Goal: Task Accomplishment & Management: Manage account settings

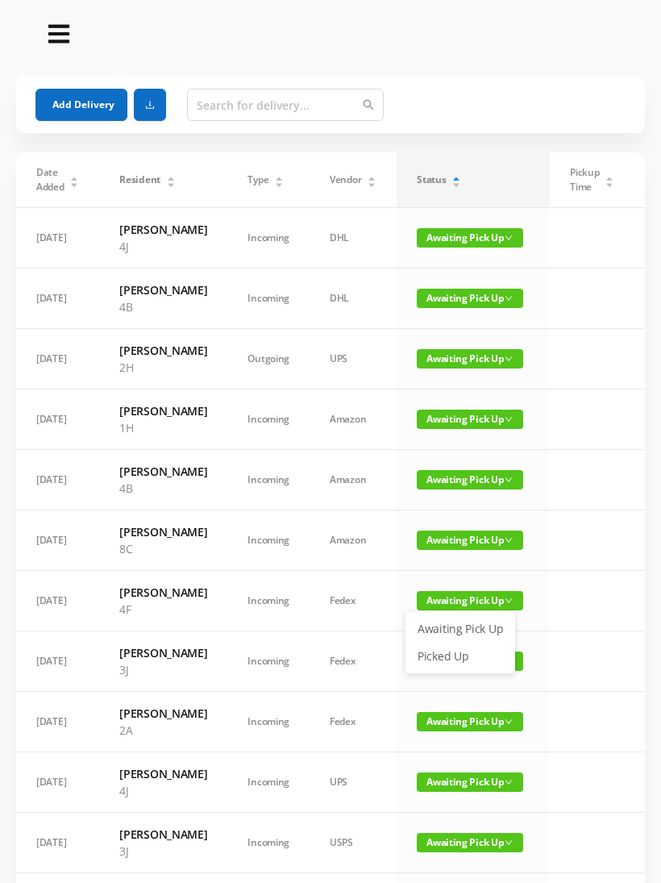
click at [445, 655] on link "Picked Up" at bounding box center [460, 656] width 105 height 26
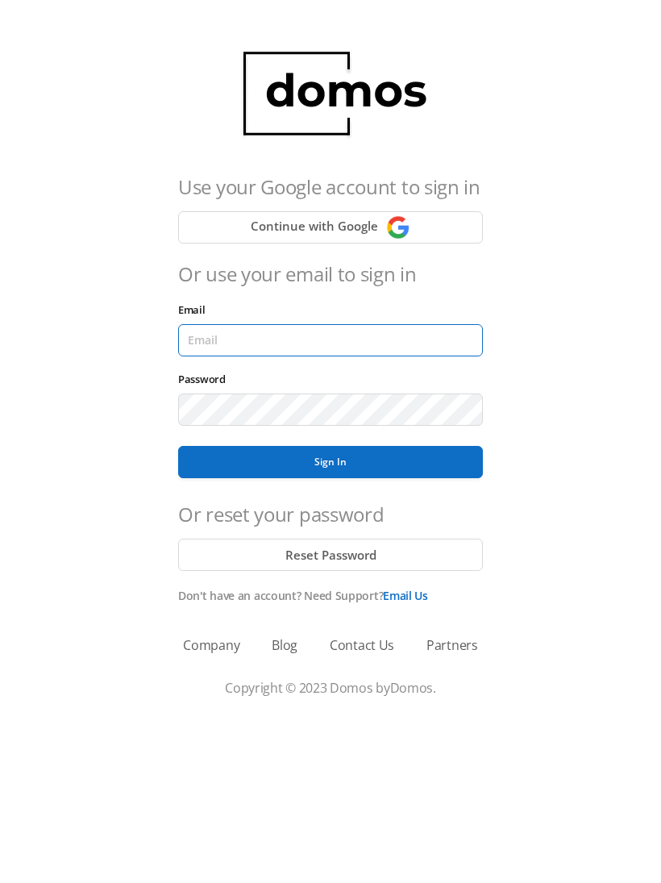
click at [369, 336] on input "Email" at bounding box center [330, 340] width 305 height 32
type input "[EMAIL_ADDRESS][DOMAIN_NAME]"
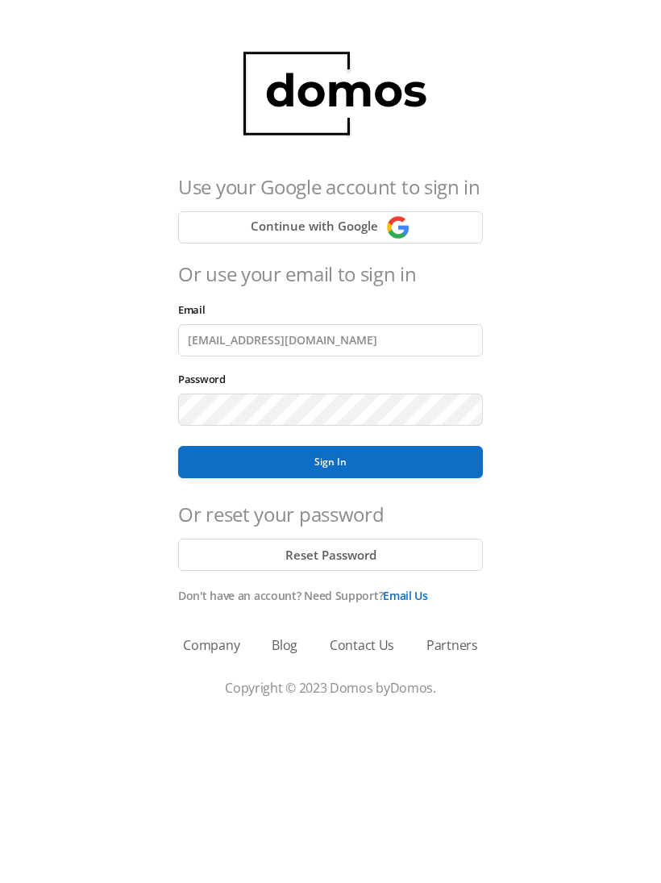
click at [331, 462] on button "Sign In" at bounding box center [330, 462] width 305 height 32
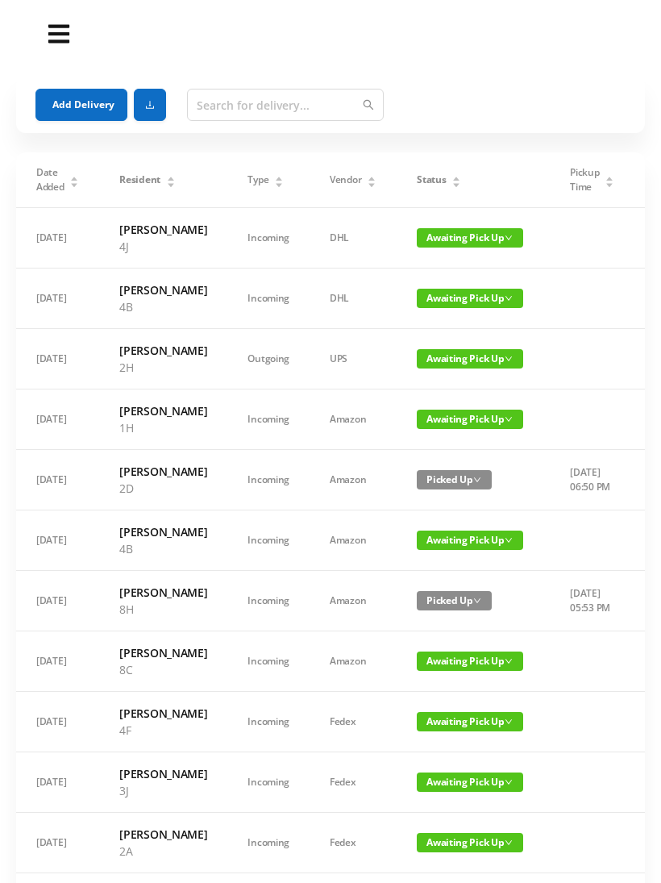
click at [459, 178] on div "Status" at bounding box center [439, 180] width 44 height 15
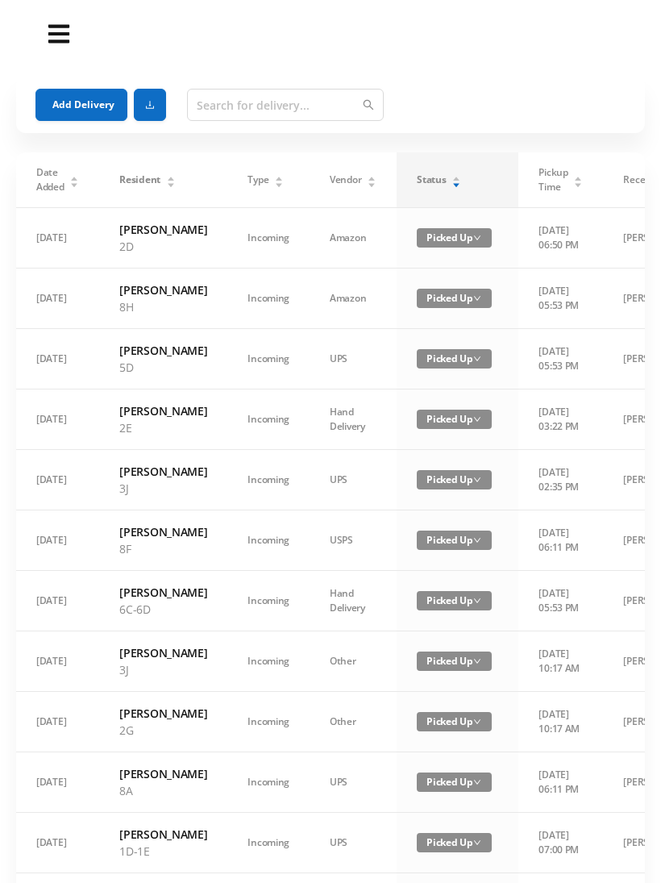
click at [439, 181] on div "Status" at bounding box center [439, 180] width 44 height 15
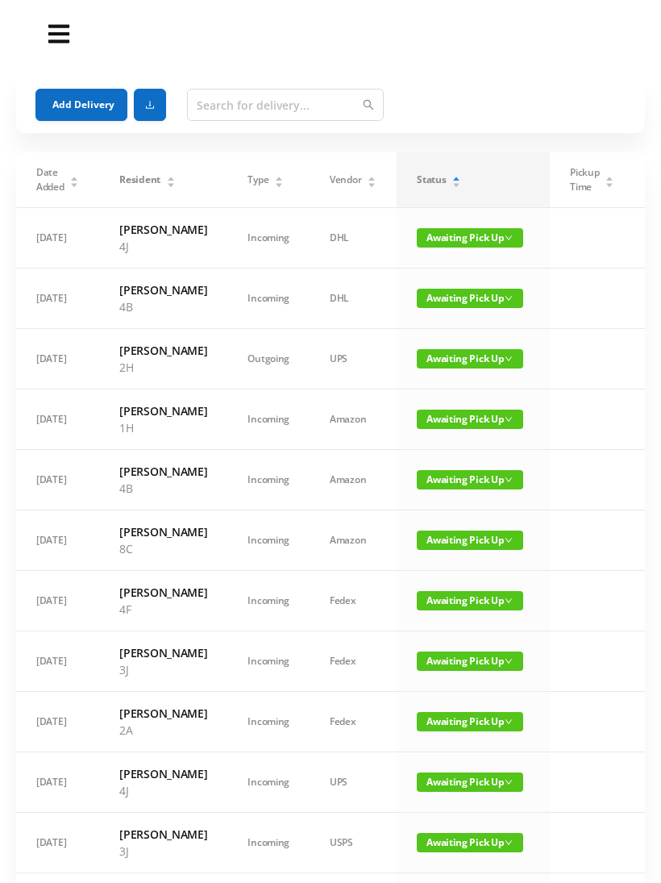
click at [463, 550] on span "Awaiting Pick Up" at bounding box center [470, 540] width 106 height 19
click at [451, 656] on link "Picked Up" at bounding box center [460, 656] width 105 height 26
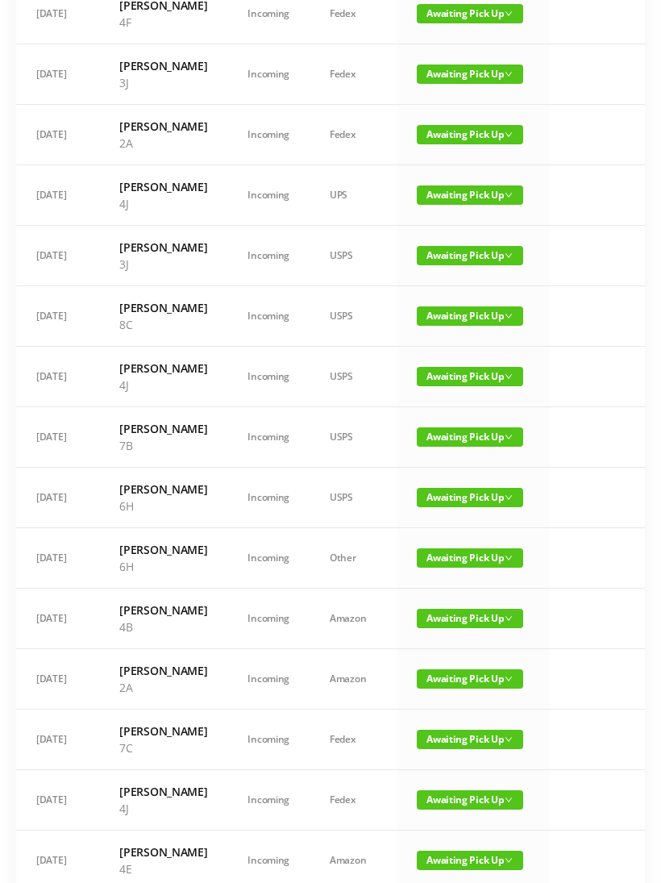
scroll to position [526, 0]
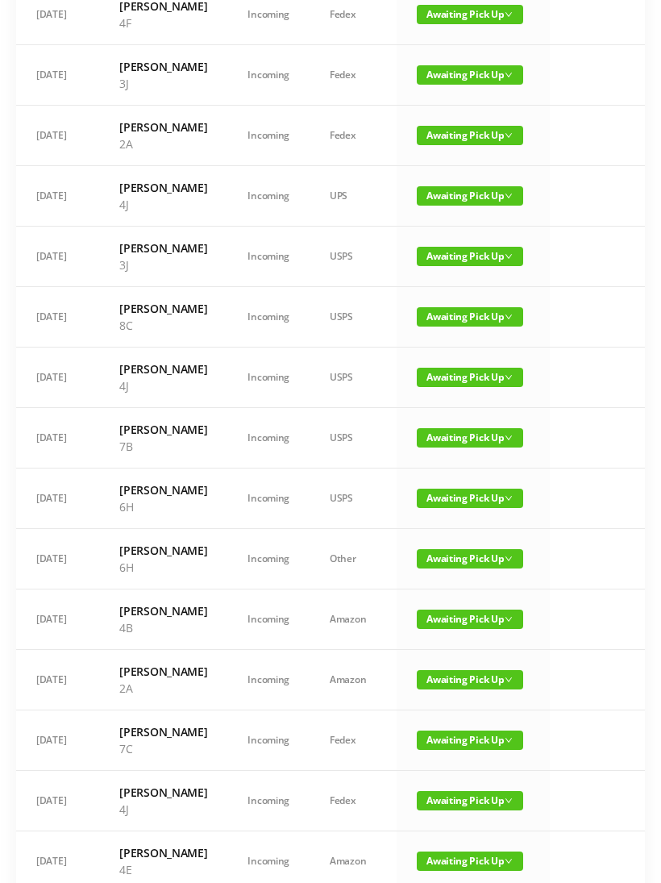
click at [460, 327] on span "Awaiting Pick Up" at bounding box center [470, 316] width 106 height 19
click at [456, 510] on link "Picked Up" at bounding box center [460, 518] width 105 height 26
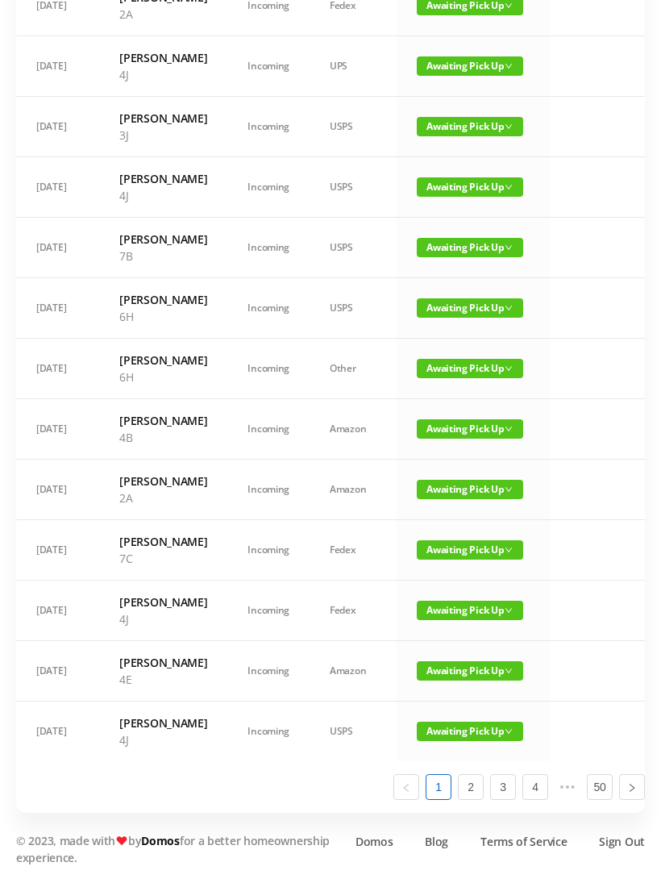
scroll to position [897, 0]
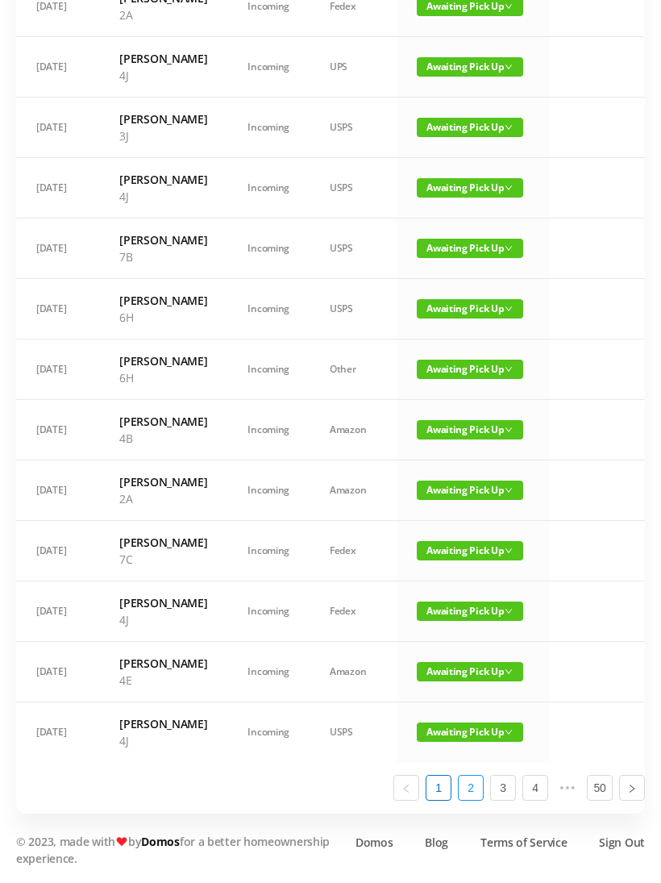
click at [477, 800] on link "2" at bounding box center [471, 788] width 24 height 24
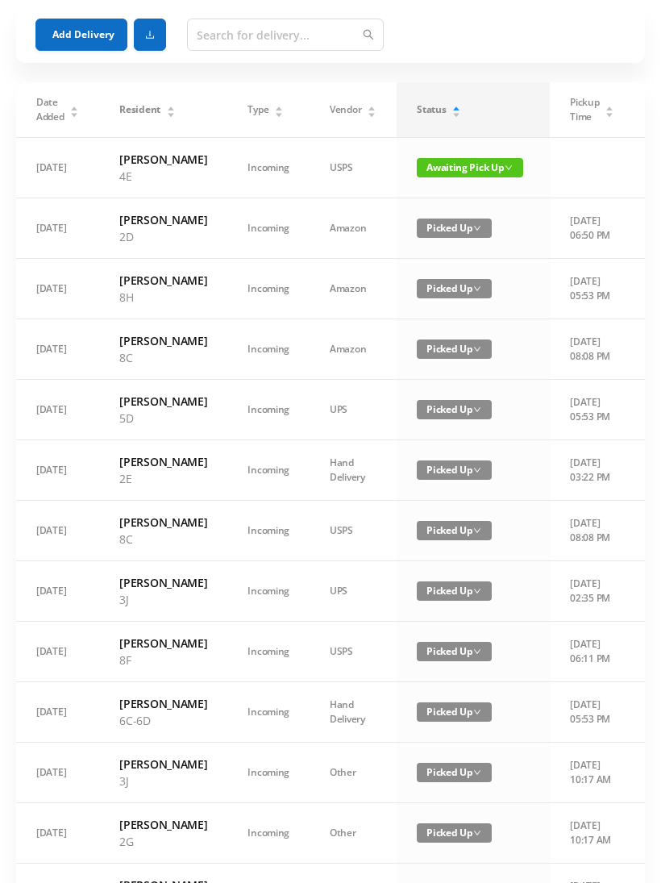
scroll to position [0, 0]
